Goal: Manage account settings

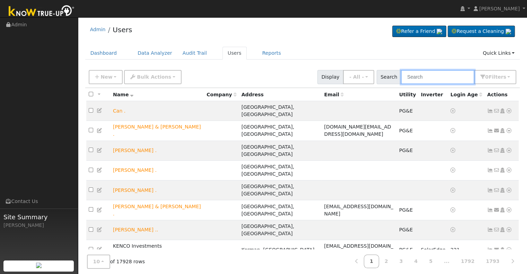
click at [438, 72] on input "text" at bounding box center [438, 77] width 74 height 14
paste input "[PERSON_NAME]"
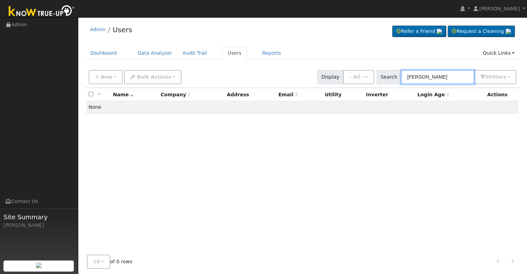
click at [430, 75] on input "[PERSON_NAME]" at bounding box center [438, 77] width 74 height 14
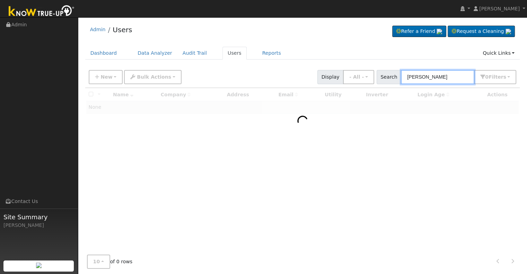
click at [428, 75] on input "[PERSON_NAME]" at bounding box center [438, 77] width 74 height 14
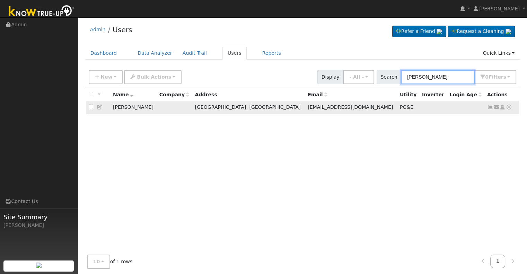
type input "[PERSON_NAME]"
click at [490, 106] on icon at bounding box center [491, 107] width 6 height 5
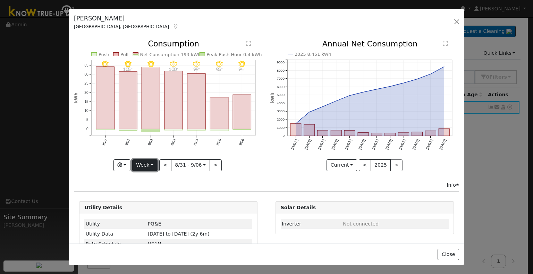
click at [144, 162] on button "Week" at bounding box center [144, 166] width 25 height 12
click at [140, 198] on link "Month" at bounding box center [156, 199] width 48 height 10
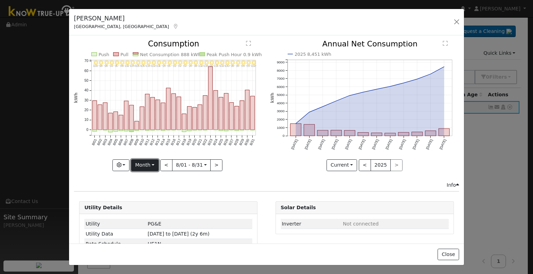
click at [155, 163] on button "Month" at bounding box center [144, 166] width 27 height 12
click at [146, 208] on link "Year" at bounding box center [155, 209] width 48 height 10
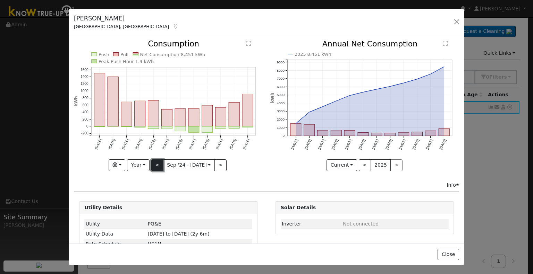
click at [158, 163] on button "<" at bounding box center [157, 166] width 12 height 12
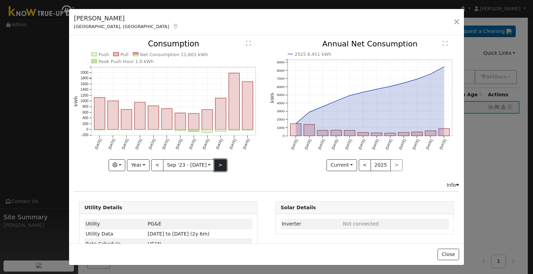
click at [215, 162] on button ">" at bounding box center [220, 166] width 12 height 12
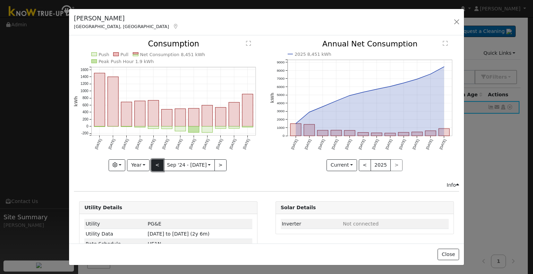
click at [154, 162] on button "<" at bounding box center [157, 166] width 12 height 12
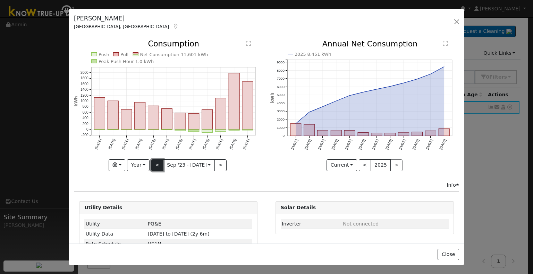
click at [157, 163] on button "<" at bounding box center [157, 166] width 12 height 12
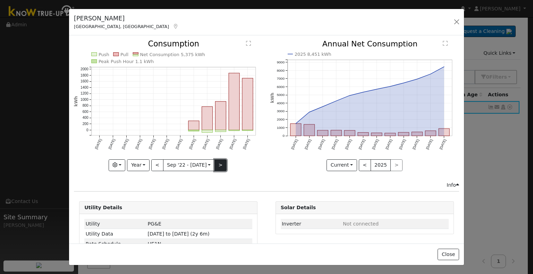
click at [216, 165] on button ">" at bounding box center [220, 166] width 12 height 12
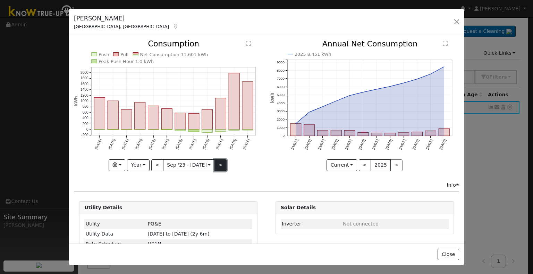
click at [216, 165] on button ">" at bounding box center [220, 166] width 12 height 12
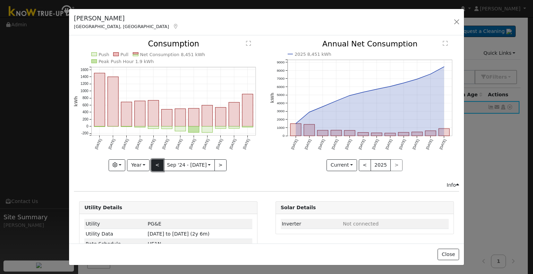
click at [154, 166] on button "<" at bounding box center [157, 166] width 12 height 12
type input "[DATE]"
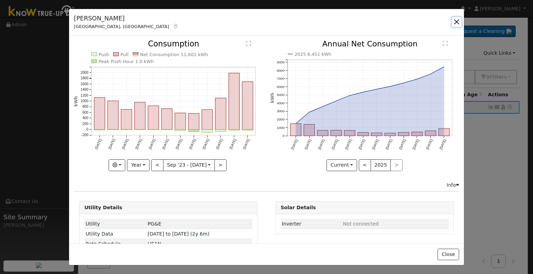
click at [454, 20] on button "button" at bounding box center [456, 22] width 10 height 10
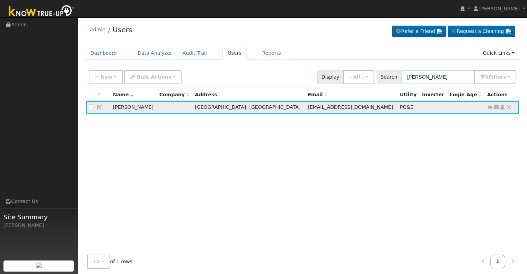
click at [489, 108] on icon at bounding box center [491, 107] width 6 height 5
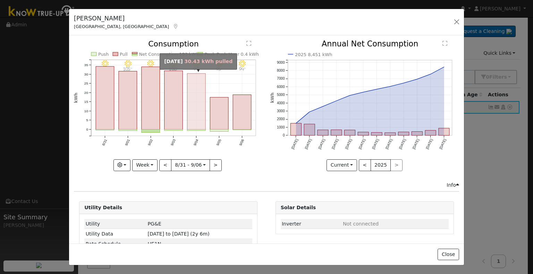
click at [192, 91] on rect "onclick=""" at bounding box center [196, 102] width 18 height 56
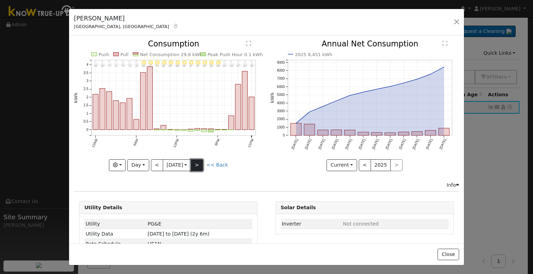
click at [199, 161] on button ">" at bounding box center [197, 166] width 12 height 12
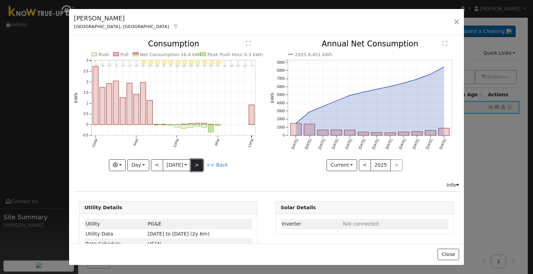
click at [199, 161] on button ">" at bounding box center [197, 166] width 12 height 12
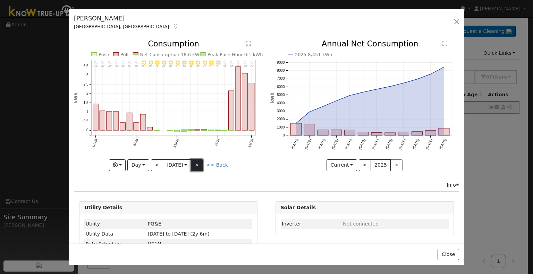
click at [199, 161] on button ">" at bounding box center [197, 166] width 12 height 12
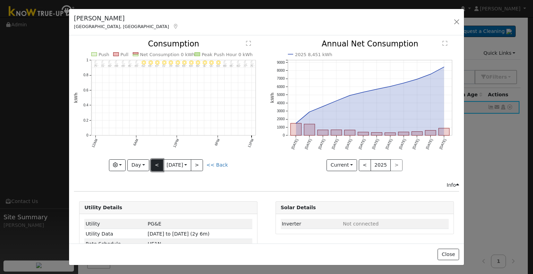
click at [153, 161] on button "<" at bounding box center [157, 166] width 12 height 12
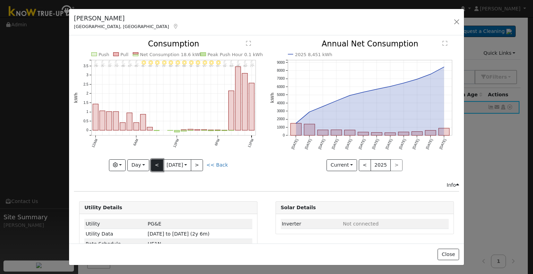
click at [153, 161] on button "<" at bounding box center [157, 166] width 12 height 12
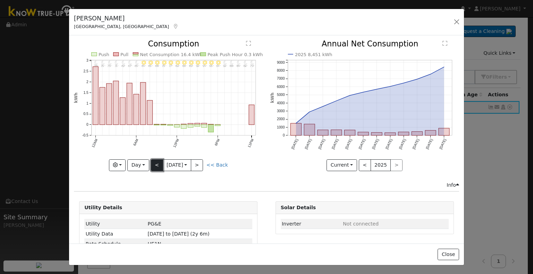
click at [153, 161] on button "<" at bounding box center [157, 166] width 12 height 12
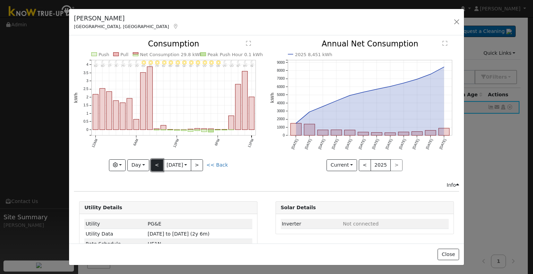
click at [153, 161] on button "<" at bounding box center [157, 166] width 12 height 12
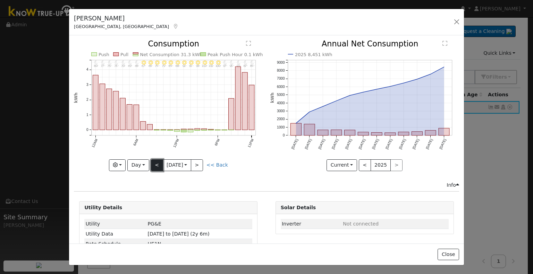
click at [153, 161] on button "<" at bounding box center [157, 166] width 12 height 12
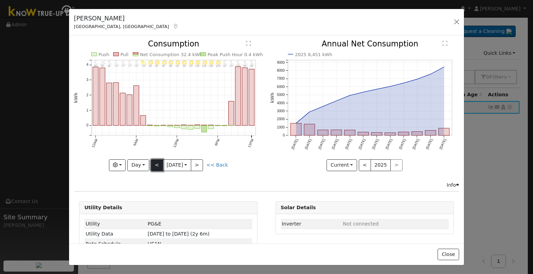
click at [153, 161] on button "<" at bounding box center [157, 166] width 12 height 12
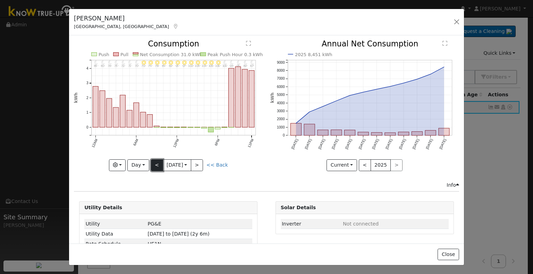
click at [153, 161] on button "<" at bounding box center [157, 166] width 12 height 12
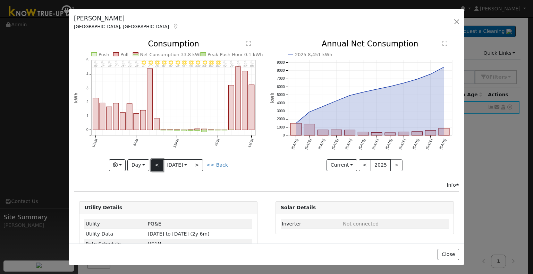
click at [153, 161] on button "<" at bounding box center [157, 166] width 12 height 12
type input "[DATE]"
